Goal: Transaction & Acquisition: Download file/media

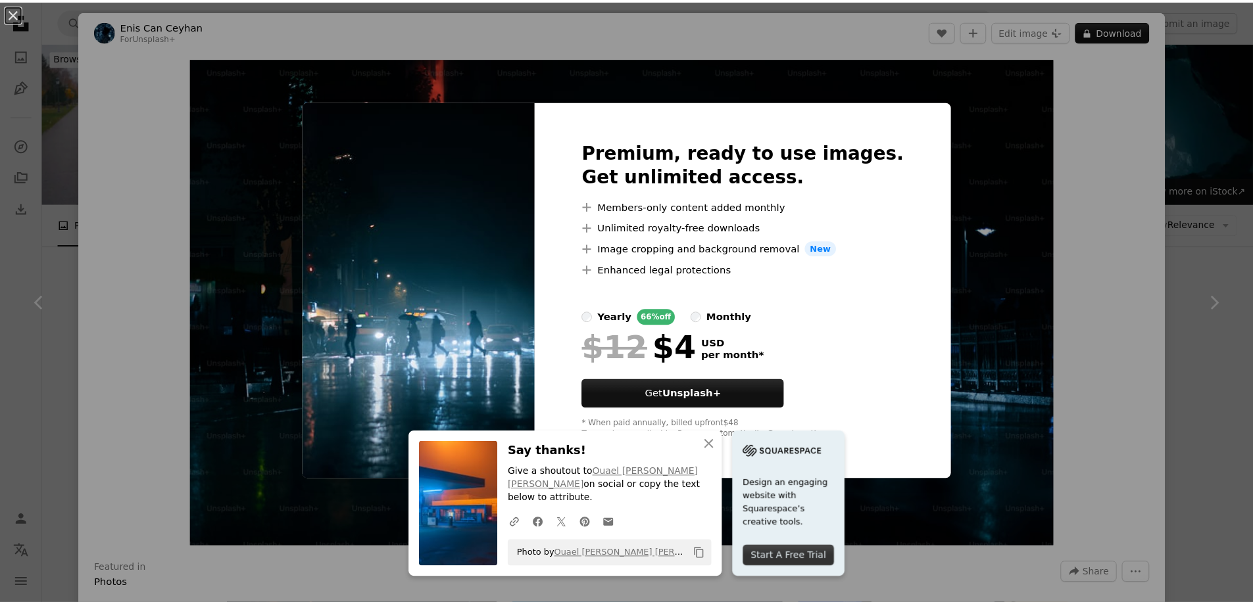
scroll to position [395, 0]
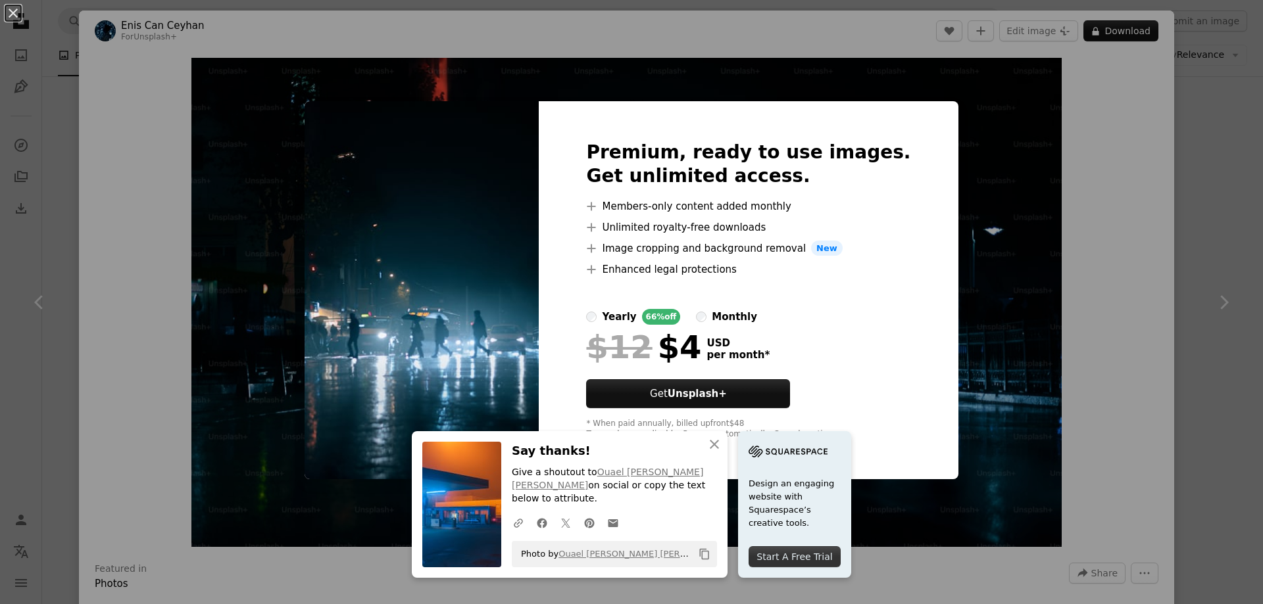
click at [1231, 137] on div "An X shape An X shape Close Say thanks! Give a shoutout to Ouael [PERSON_NAME] …" at bounding box center [631, 302] width 1263 height 604
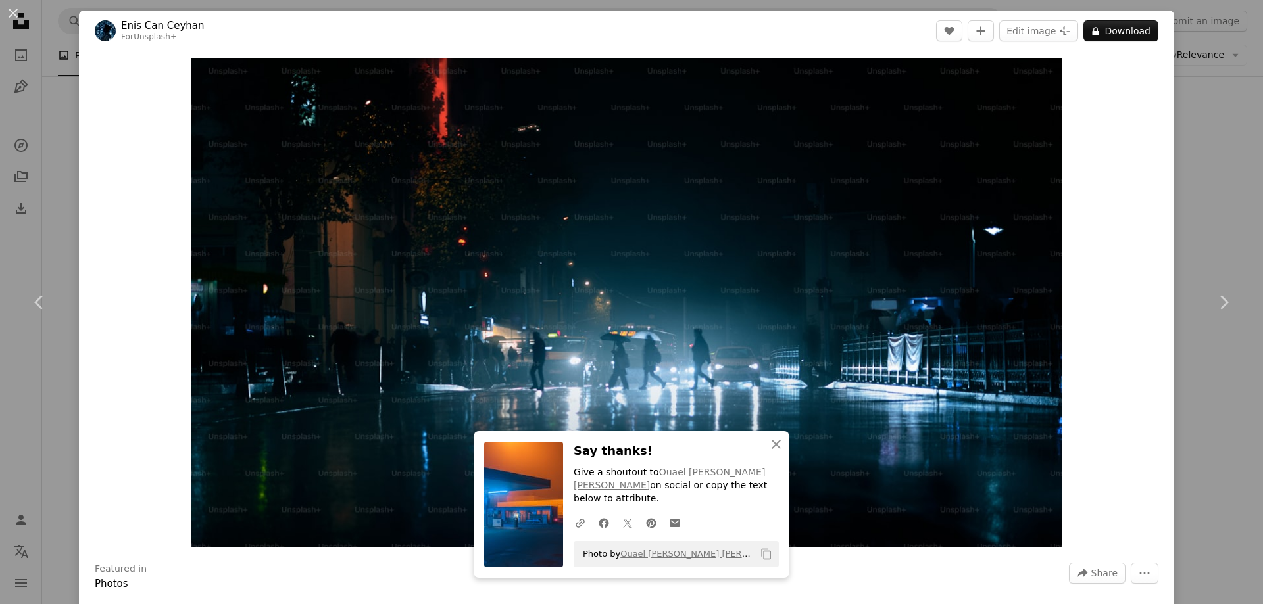
click at [1217, 128] on div "An X shape Chevron left Chevron right An X shape Close Say thanks! Give a shout…" at bounding box center [631, 302] width 1263 height 604
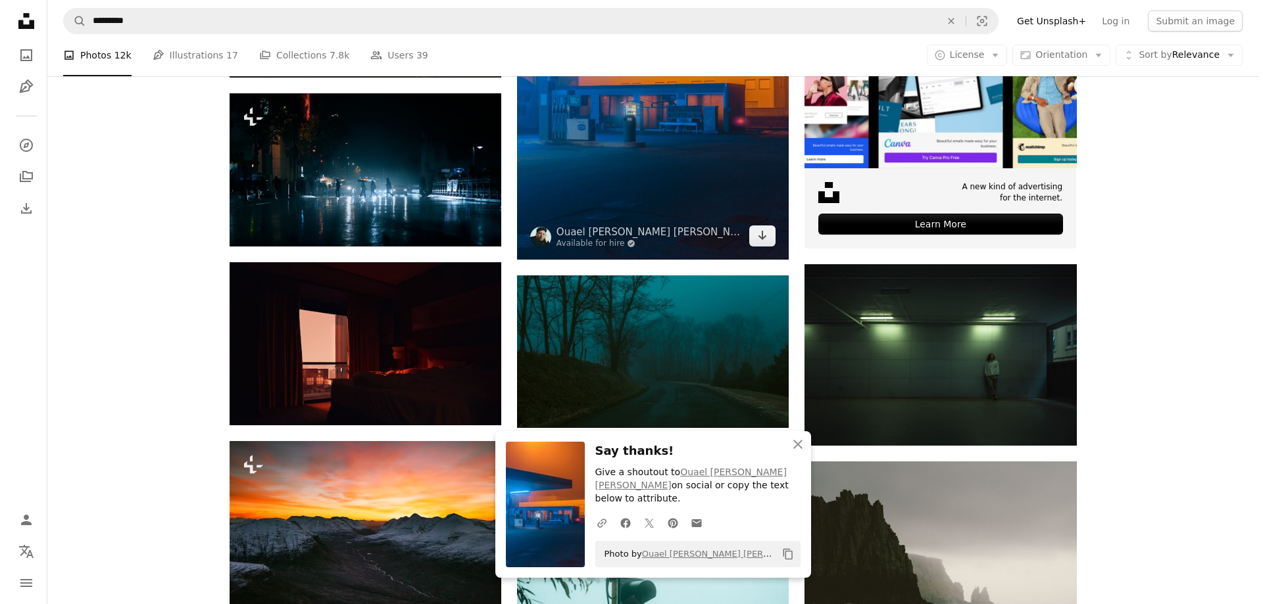
scroll to position [526, 0]
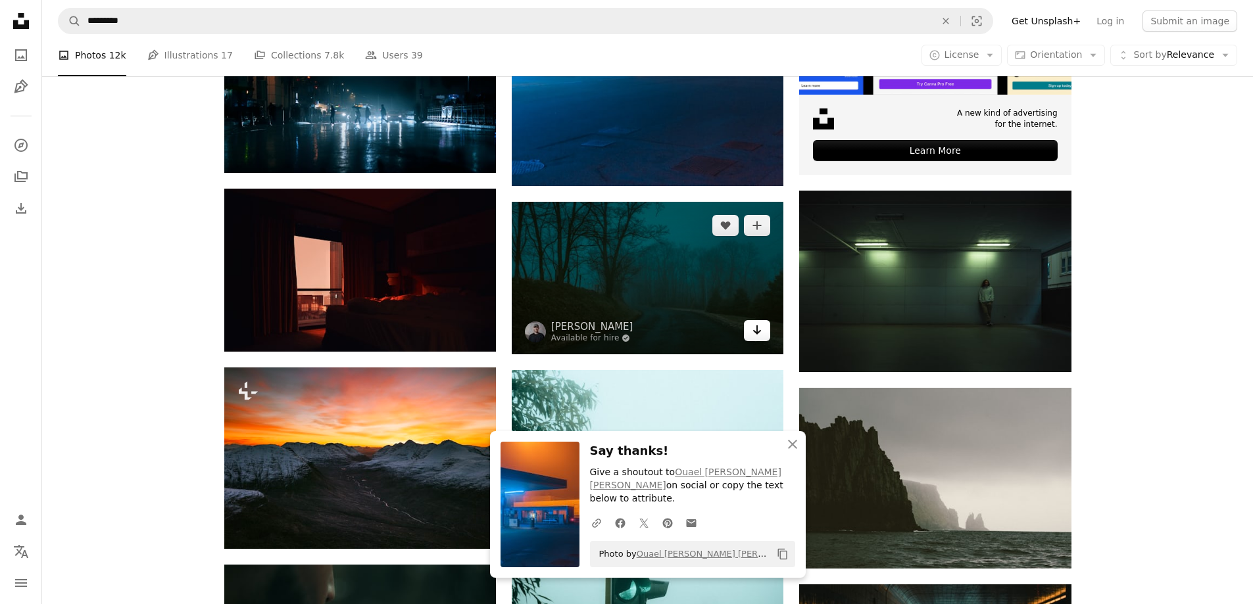
click at [765, 339] on link "Arrow pointing down" at bounding box center [757, 330] width 26 height 21
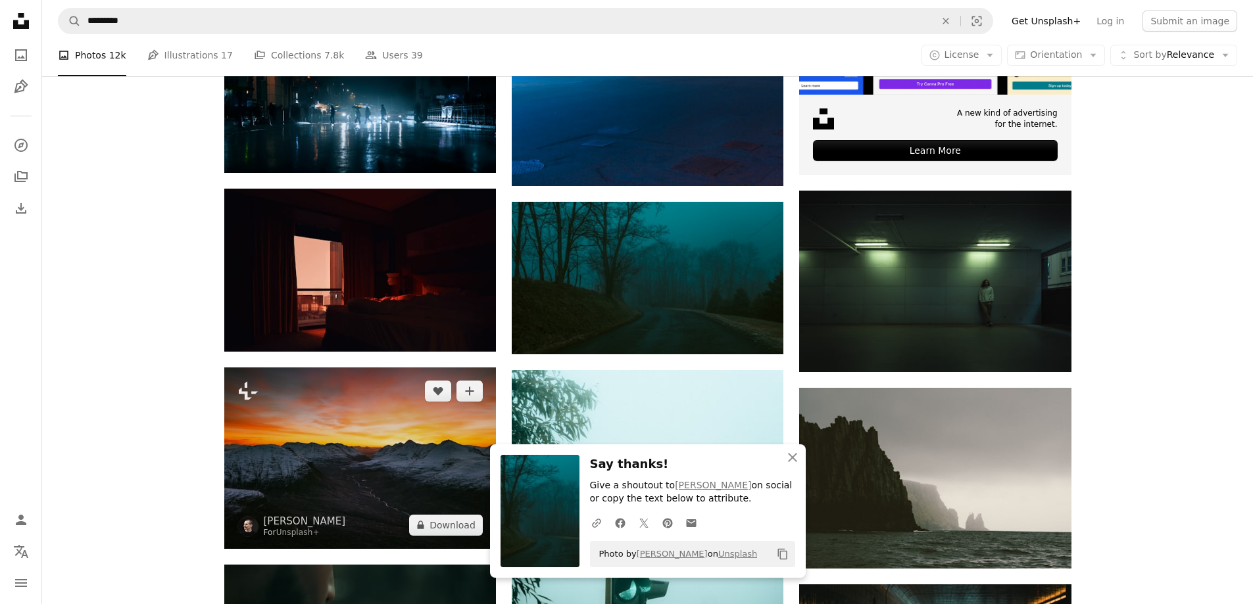
click at [391, 416] on img at bounding box center [360, 459] width 272 height 182
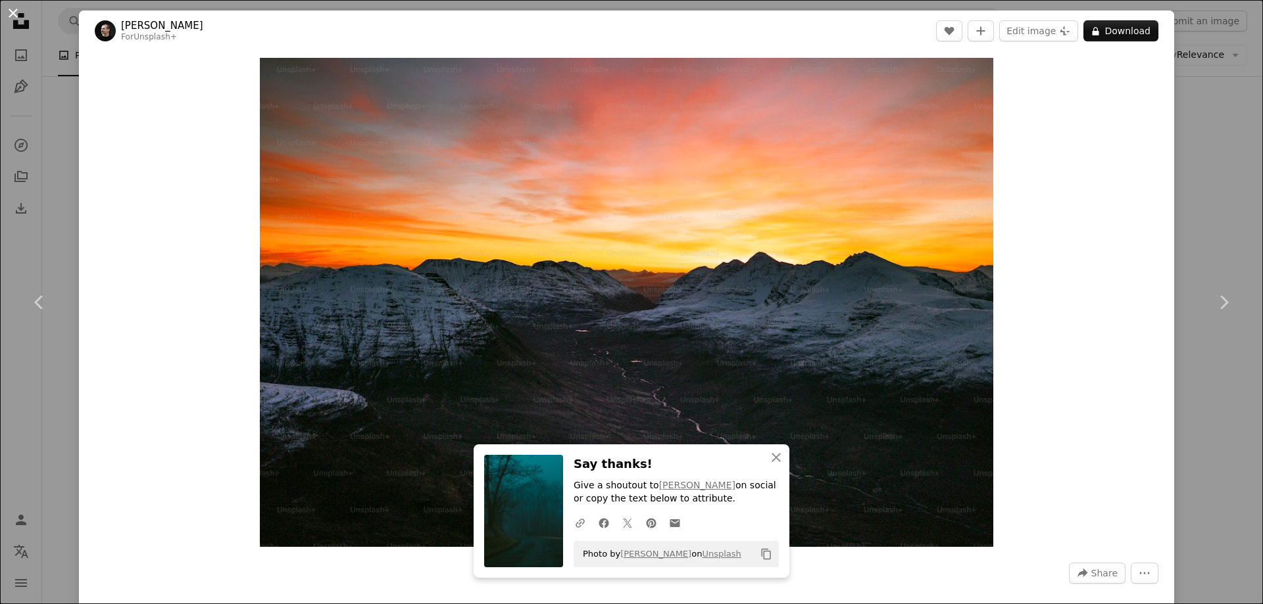
click at [14, 18] on button "An X shape" at bounding box center [13, 13] width 16 height 16
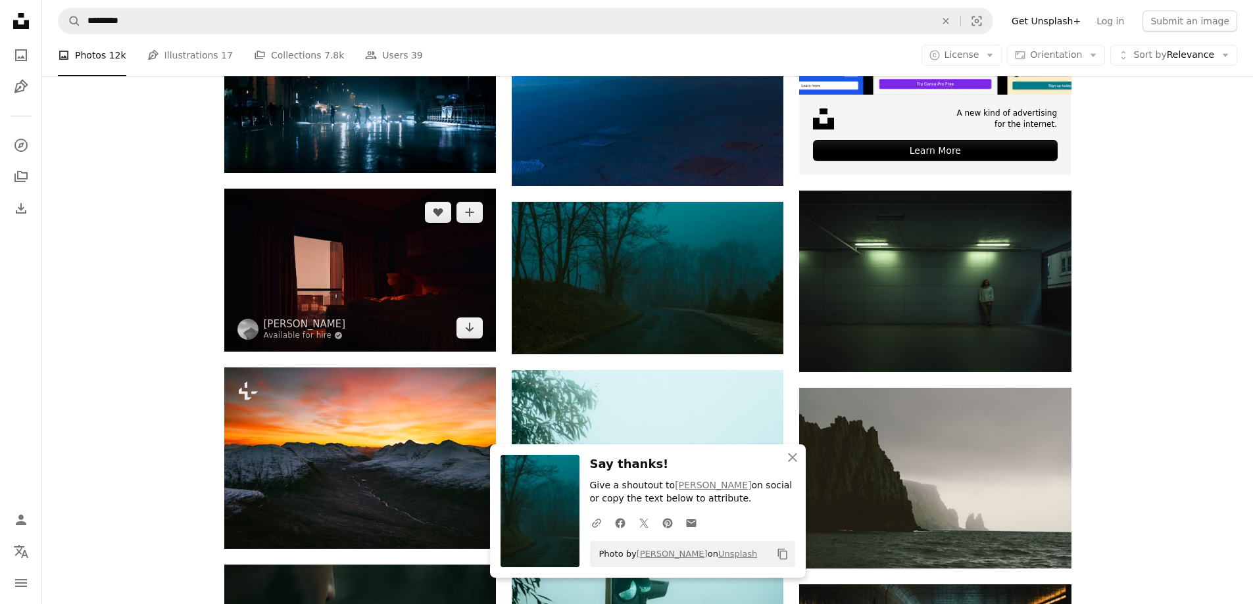
click at [311, 279] on img at bounding box center [360, 270] width 272 height 163
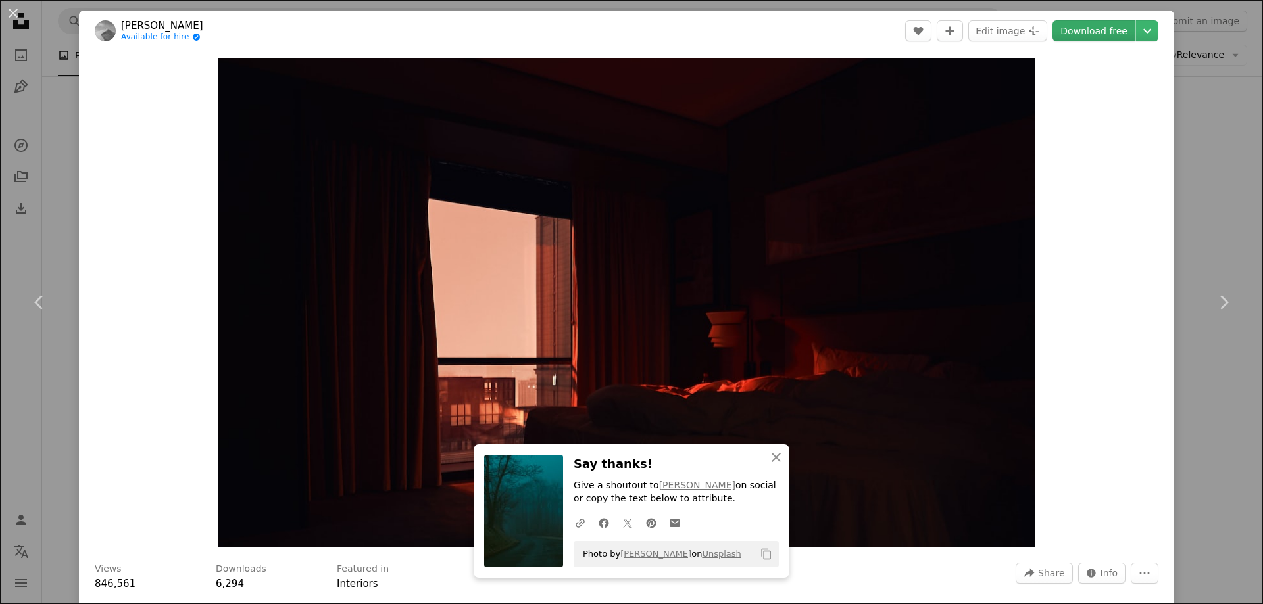
click at [1084, 34] on link "Download free" at bounding box center [1093, 30] width 83 height 21
